Goal: Task Accomplishment & Management: Complete application form

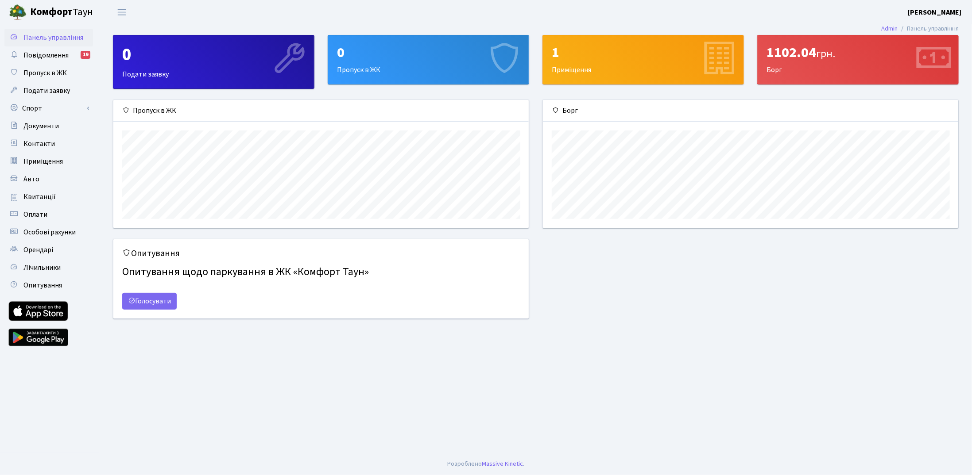
scroll to position [127, 416]
click at [60, 251] on link "Орендарі" at bounding box center [48, 250] width 89 height 18
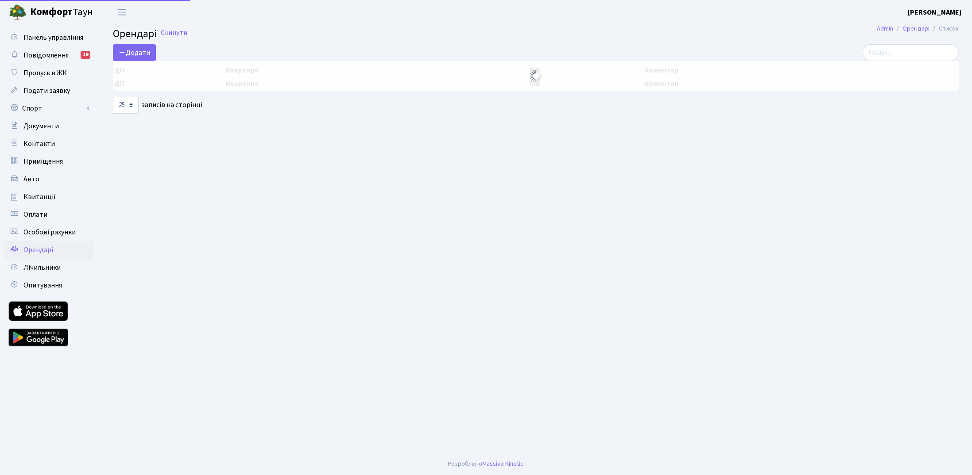
select select "25"
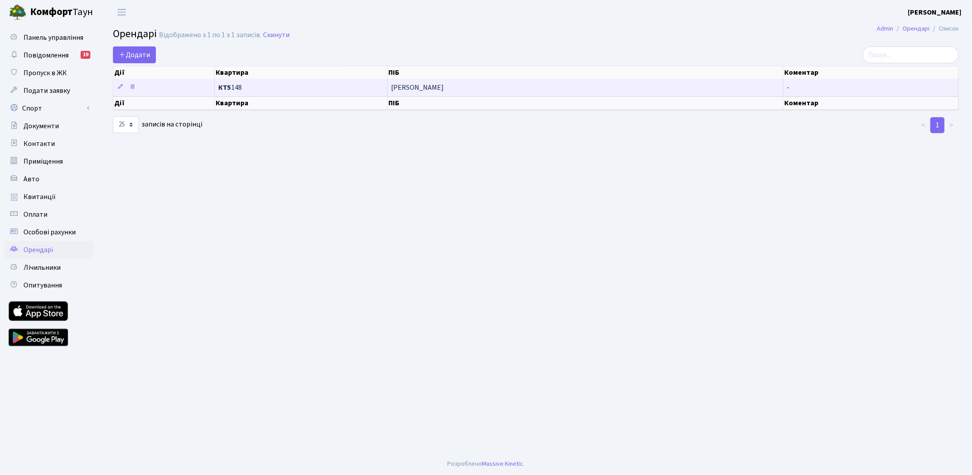
click at [611, 89] on span "Батин Олександр Вікторович" at bounding box center [585, 87] width 388 height 7
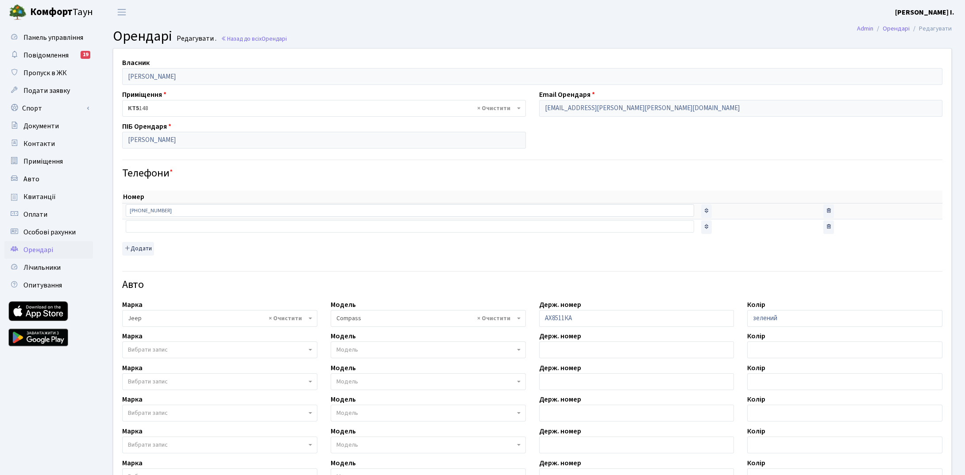
select select "1138"
drag, startPoint x: 668, startPoint y: 114, endPoint x: 489, endPoint y: 104, distance: 179.5
click at [489, 104] on div "Власник Бірзул Марина Іванівна Приміщення - <b>КТ5</b>&nbsp;&nbsp;&nbsp;148 × К…" at bounding box center [532, 320] width 851 height 542
click at [236, 166] on div "Телефони *" at bounding box center [533, 166] width 834 height 27
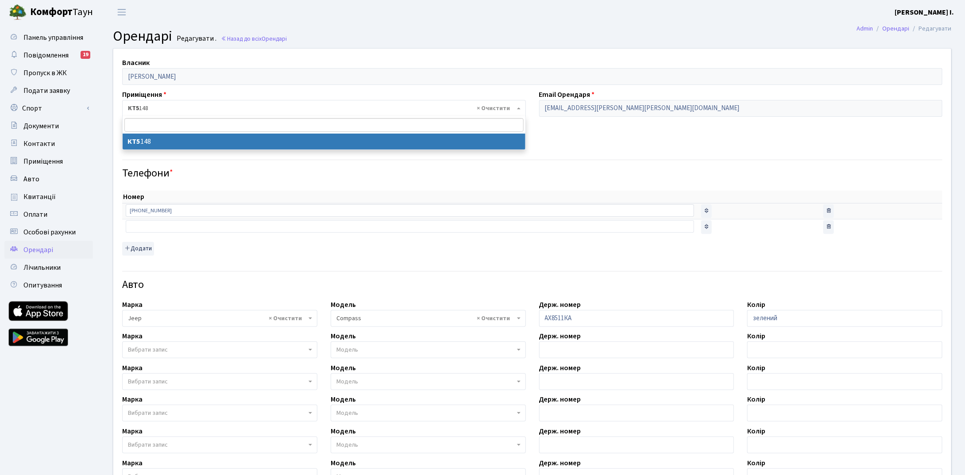
click at [174, 109] on span "× КТ5 148" at bounding box center [321, 108] width 387 height 9
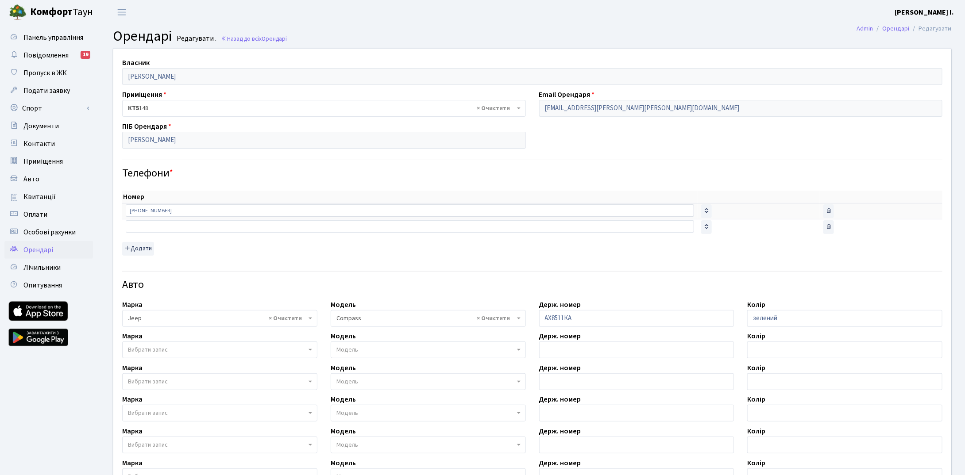
click at [174, 109] on span "× КТ5 148" at bounding box center [321, 108] width 387 height 9
click at [571, 100] on label "Email Орендаря" at bounding box center [567, 94] width 56 height 11
drag, startPoint x: 666, startPoint y: 104, endPoint x: 506, endPoint y: 97, distance: 159.5
click at [506, 97] on div "Власник Бірзул Марина Іванівна Приміщення - <b>КТ5</b>&nbsp;&nbsp;&nbsp;148 × К…" at bounding box center [532, 320] width 851 height 542
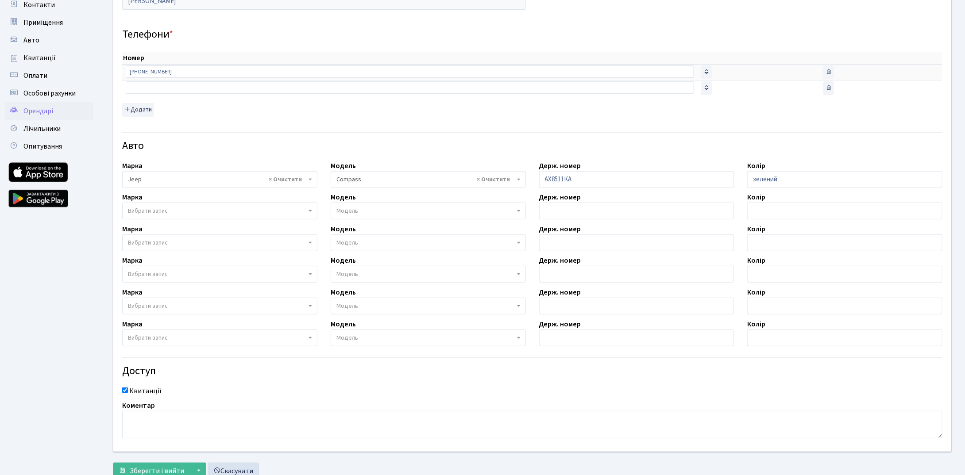
scroll to position [166, 0]
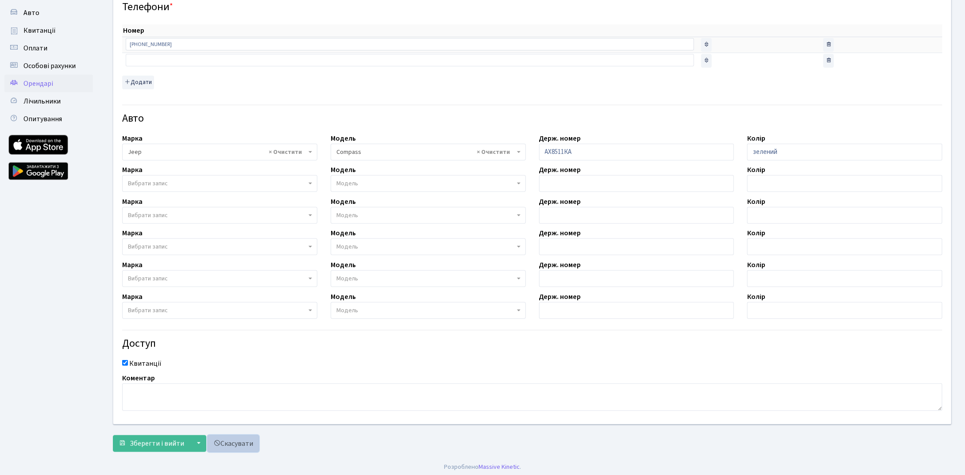
click at [234, 443] on link "Скасувати" at bounding box center [233, 444] width 51 height 17
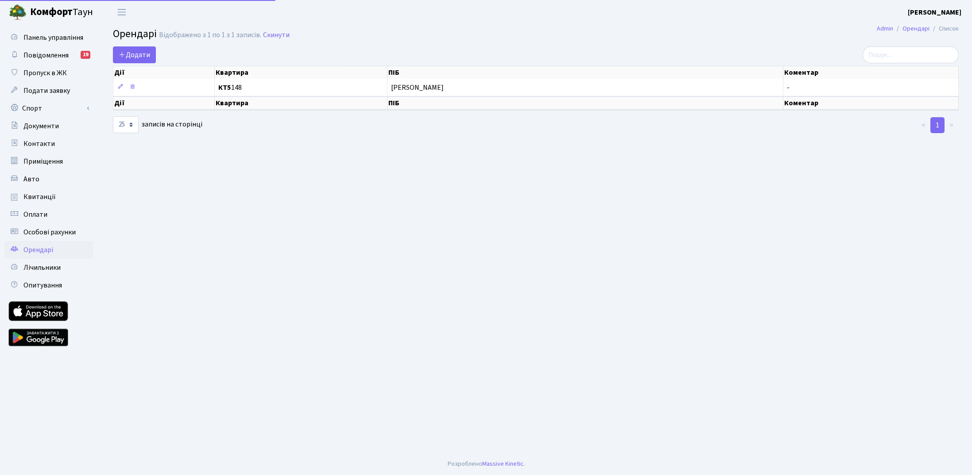
select select "25"
click at [147, 57] on span "Додати" at bounding box center [134, 55] width 31 height 10
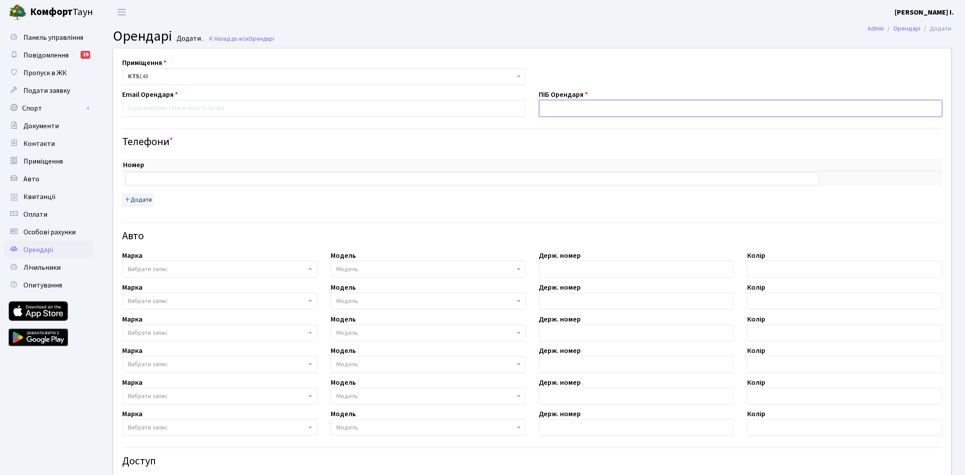
click at [568, 104] on input "text" at bounding box center [741, 108] width 404 height 17
click at [421, 110] on input "email" at bounding box center [324, 108] width 404 height 17
paste input "[EMAIL_ADDRESS][DOMAIN_NAME]"
type input "[EMAIL_ADDRESS][DOMAIN_NAME]"
click at [571, 107] on input "text" at bounding box center [741, 108] width 404 height 17
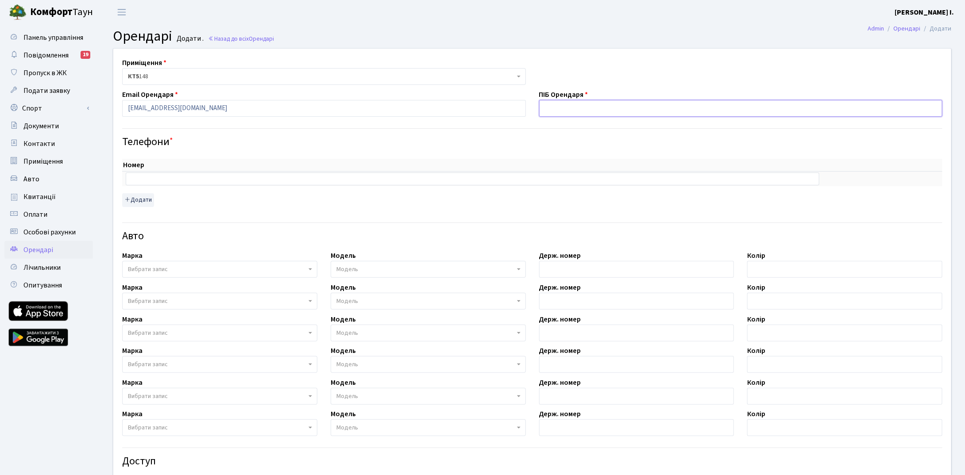
type input "[PERSON_NAME]"
click at [212, 181] on input "text" at bounding box center [473, 179] width 694 height 12
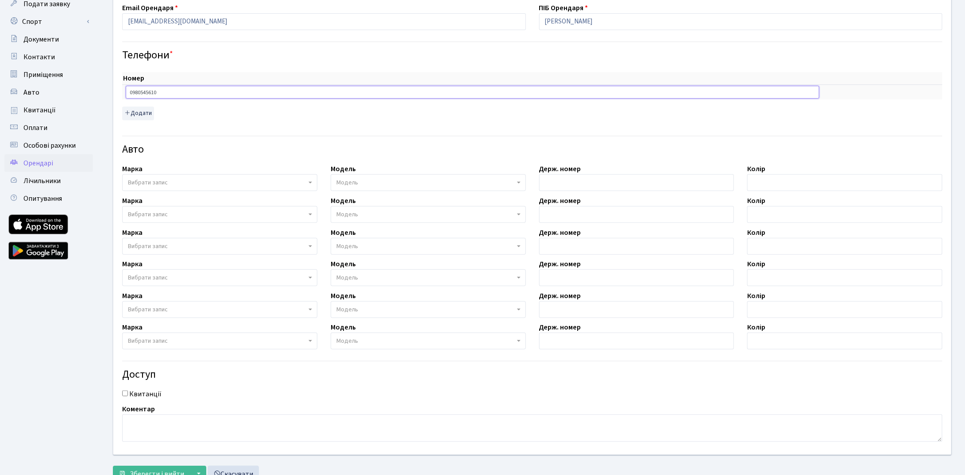
scroll to position [118, 0]
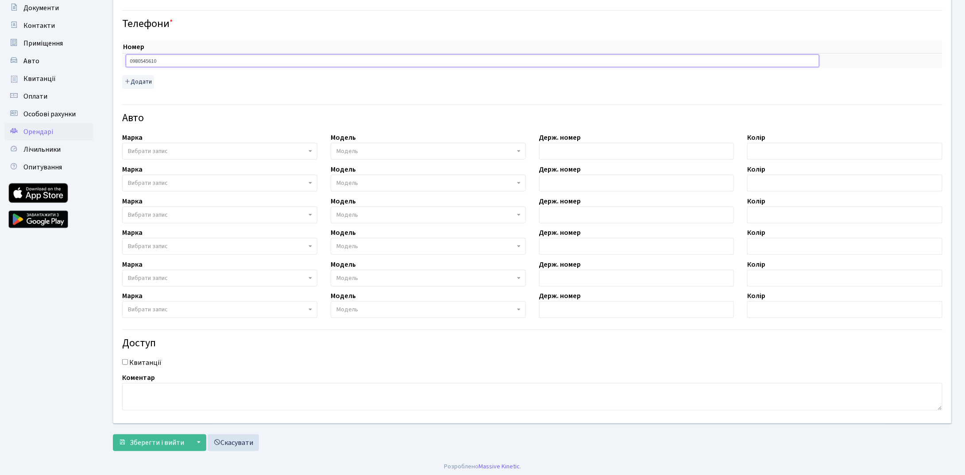
type input "0980545610"
click at [122, 363] on input "Квитанції" at bounding box center [125, 362] width 6 height 6
checkbox input "true"
click at [166, 435] on button "Зберегти і вийти" at bounding box center [151, 443] width 77 height 17
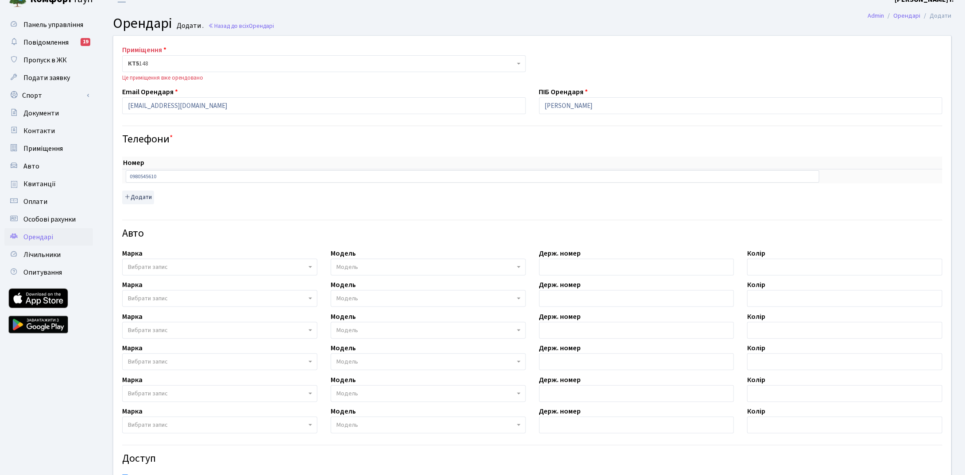
scroll to position [128, 0]
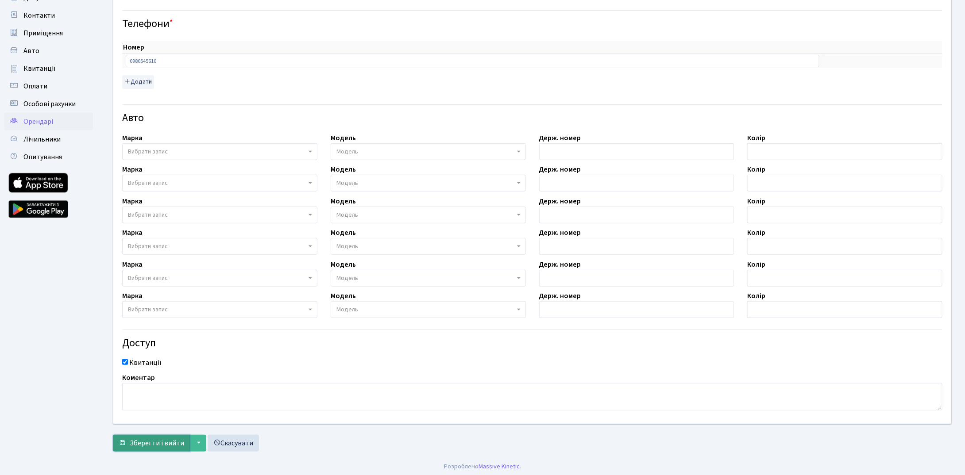
click at [165, 446] on button "Зберегти і вийти" at bounding box center [151, 443] width 77 height 17
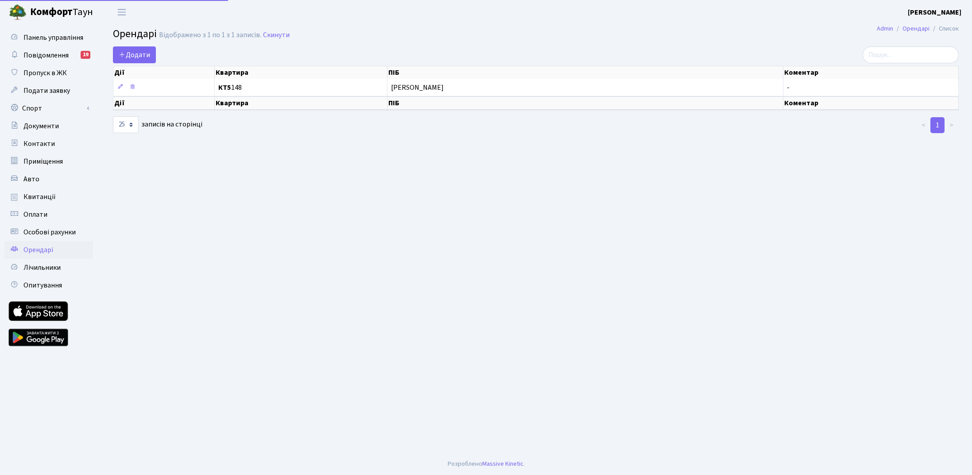
select select "25"
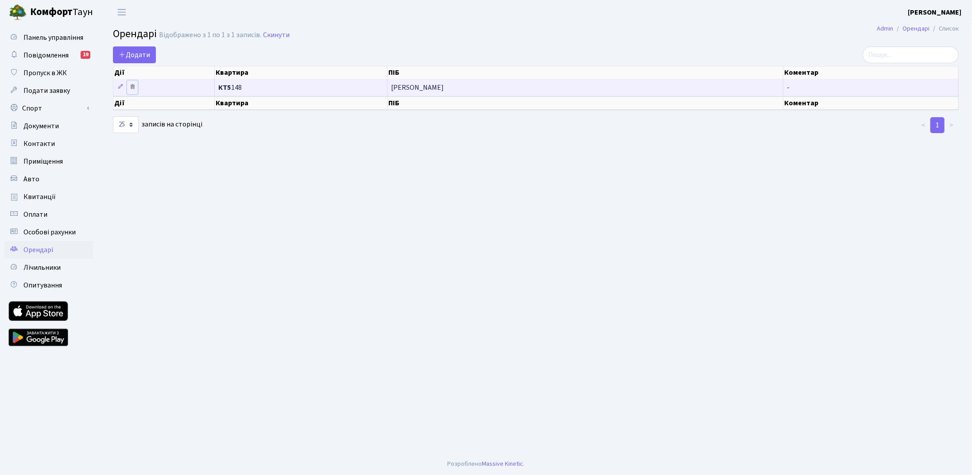
click at [131, 87] on icon at bounding box center [132, 87] width 6 height 6
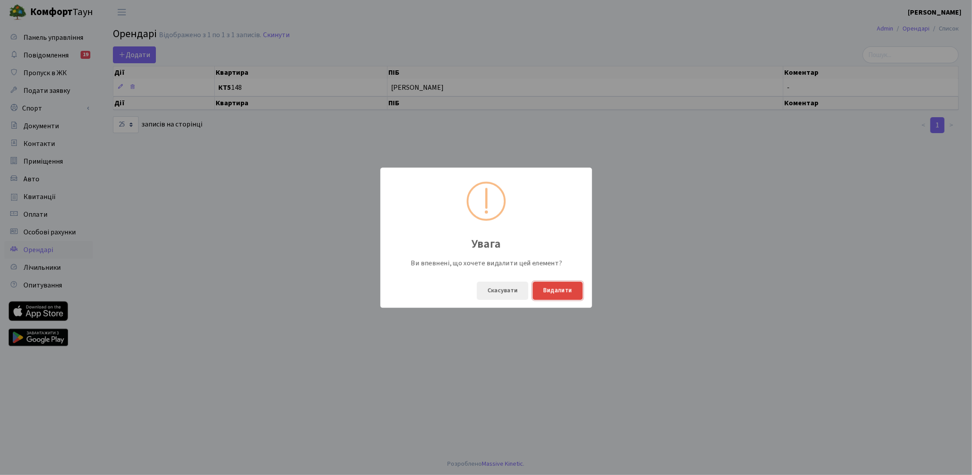
click at [567, 291] on button "Видалити" at bounding box center [558, 291] width 50 height 18
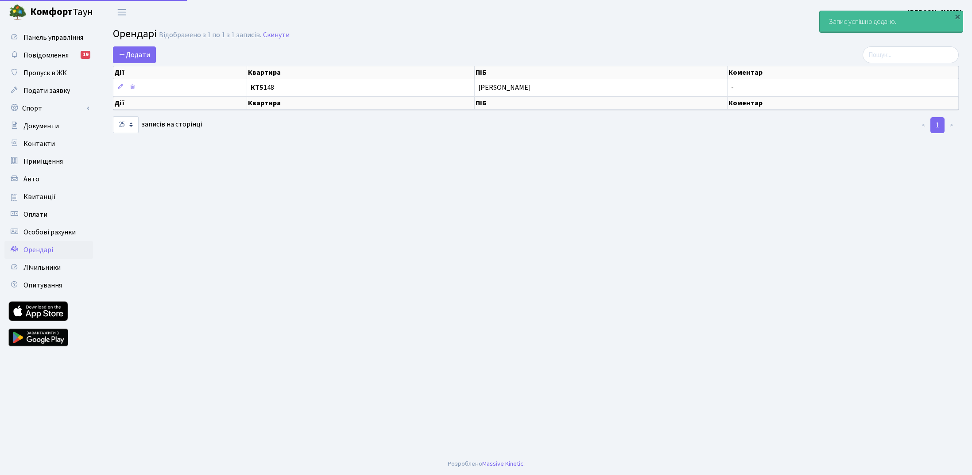
select select "25"
